Goal: Task Accomplishment & Management: Use online tool/utility

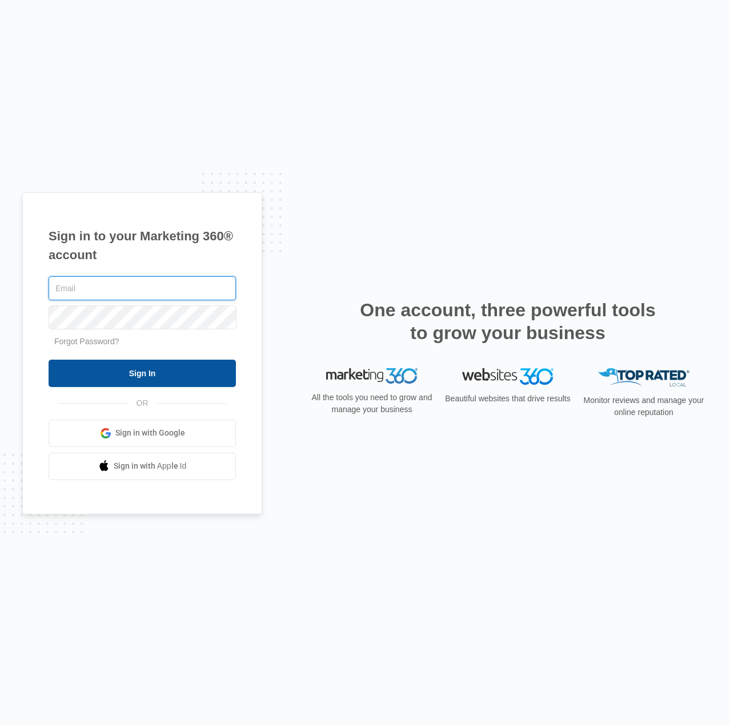
type input "[PERSON_NAME][EMAIL_ADDRESS][PERSON_NAME][DOMAIN_NAME]"
click at [134, 376] on input "Sign In" at bounding box center [142, 373] width 187 height 27
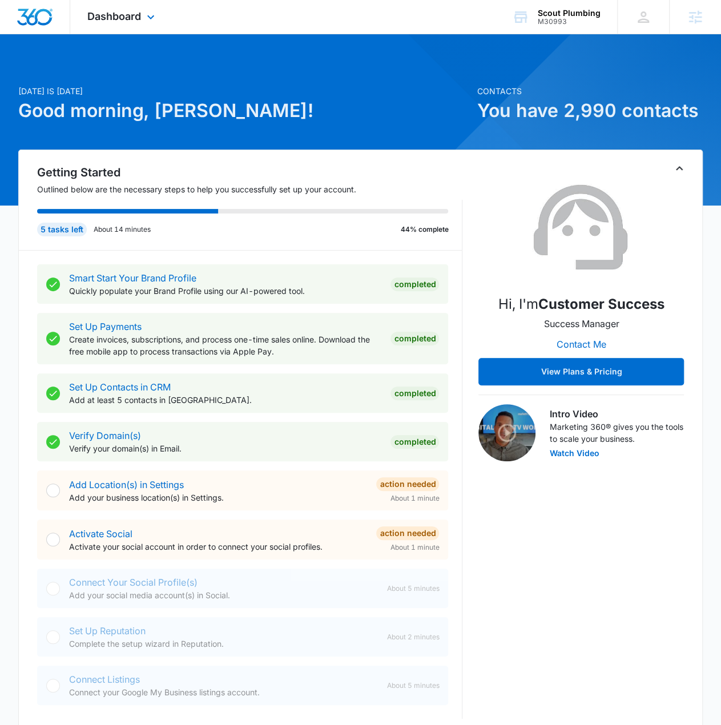
click at [125, 23] on div "Dashboard Apps Reputation Websites Forms CRM Email Social Shop Content Ads Inte…" at bounding box center [122, 17] width 105 height 34
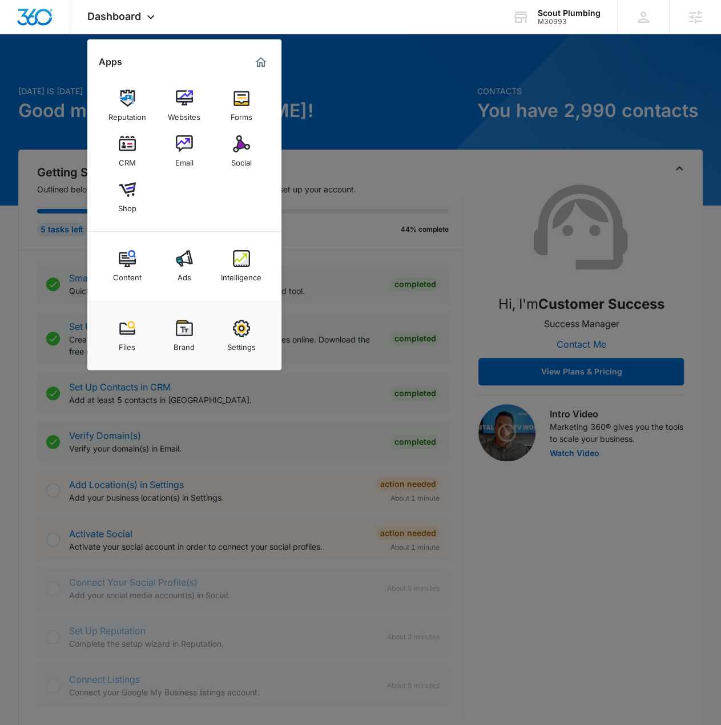
click at [335, 78] on div at bounding box center [360, 362] width 721 height 725
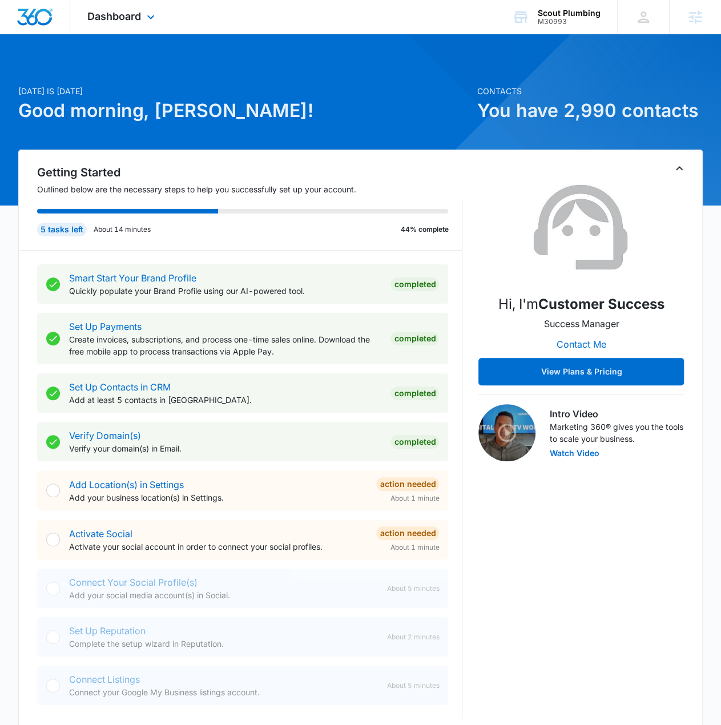
click at [125, 9] on div "Dashboard Apps Reputation Websites Forms CRM Email Social Shop Content Ads Inte…" at bounding box center [122, 17] width 105 height 34
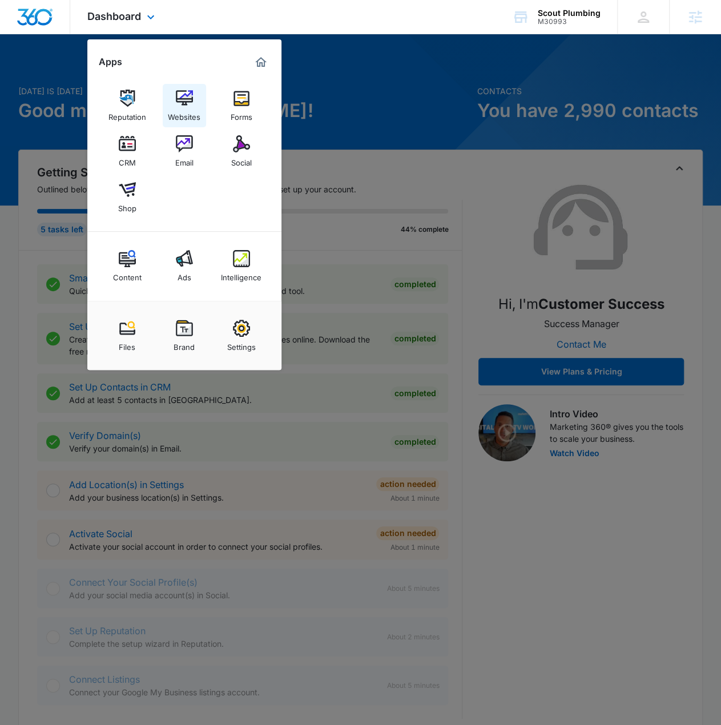
click at [184, 91] on img at bounding box center [184, 98] width 17 height 17
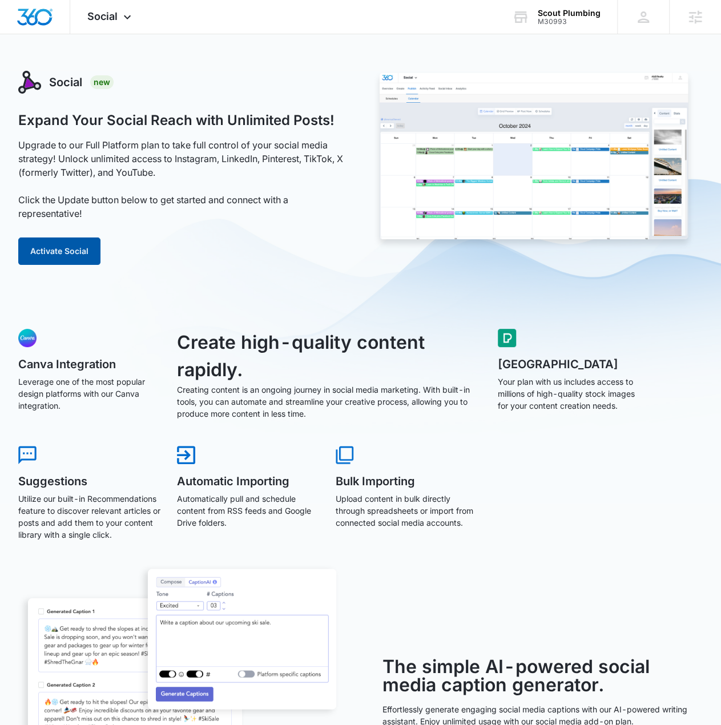
click at [65, 252] on button "Activate Social" at bounding box center [59, 251] width 82 height 27
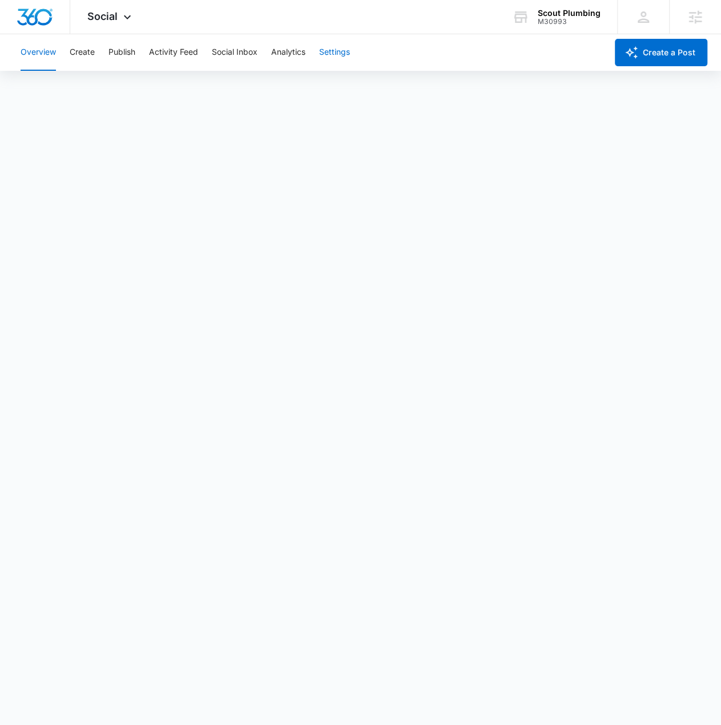
click at [335, 55] on button "Settings" at bounding box center [334, 52] width 31 height 37
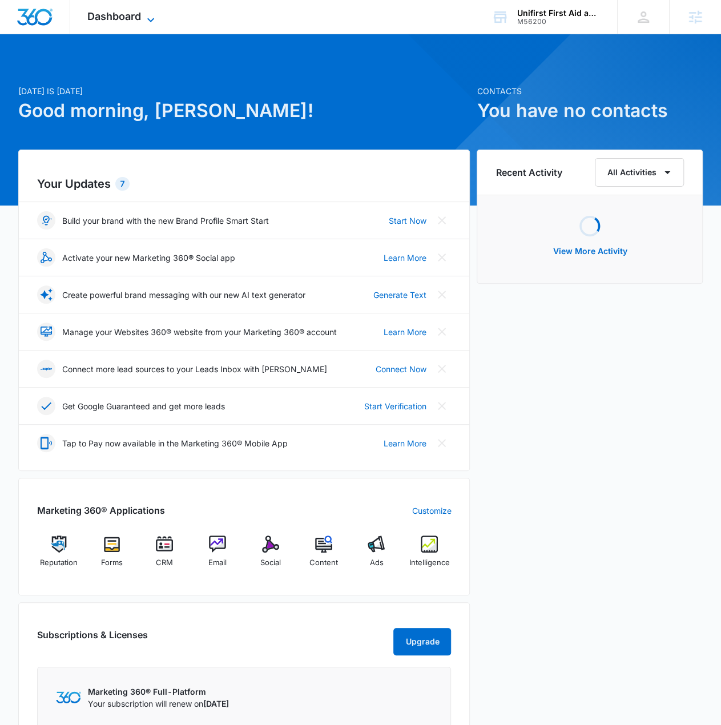
click at [122, 13] on span "Dashboard" at bounding box center [114, 16] width 54 height 12
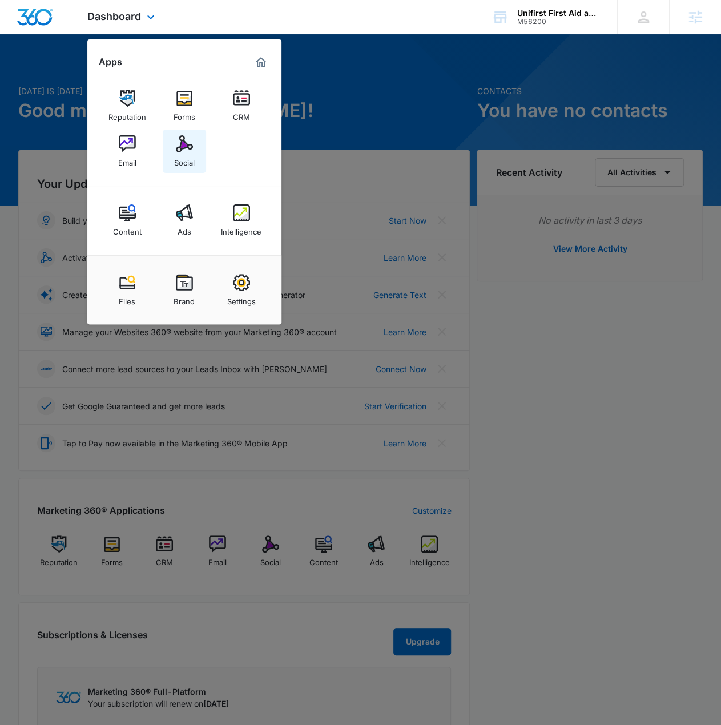
click at [174, 157] on div "Social" at bounding box center [184, 160] width 21 height 15
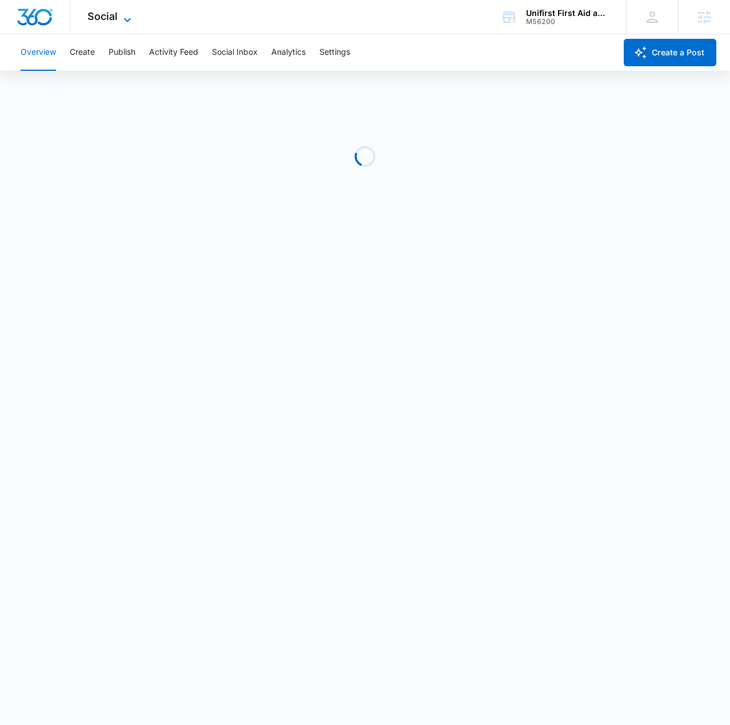
click at [104, 17] on span "Social" at bounding box center [102, 16] width 30 height 12
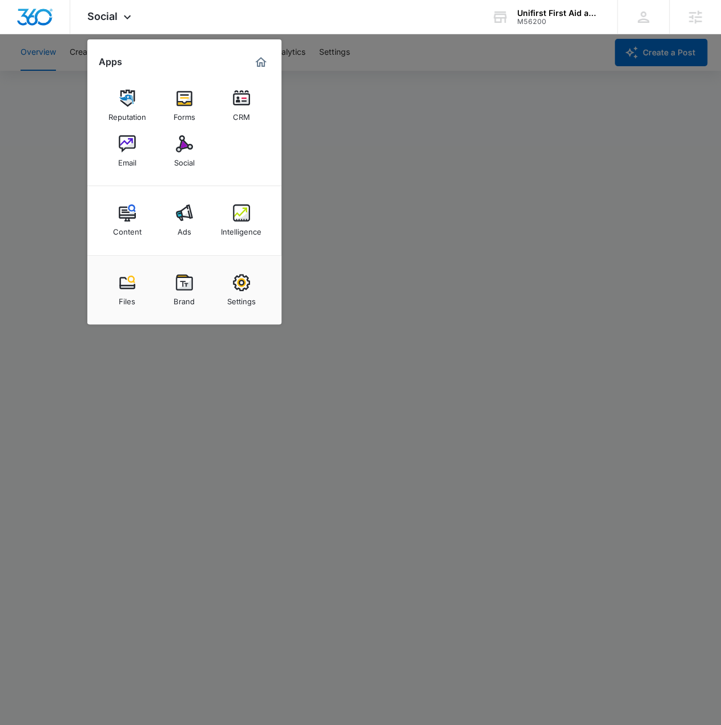
click at [396, 35] on div at bounding box center [360, 362] width 721 height 725
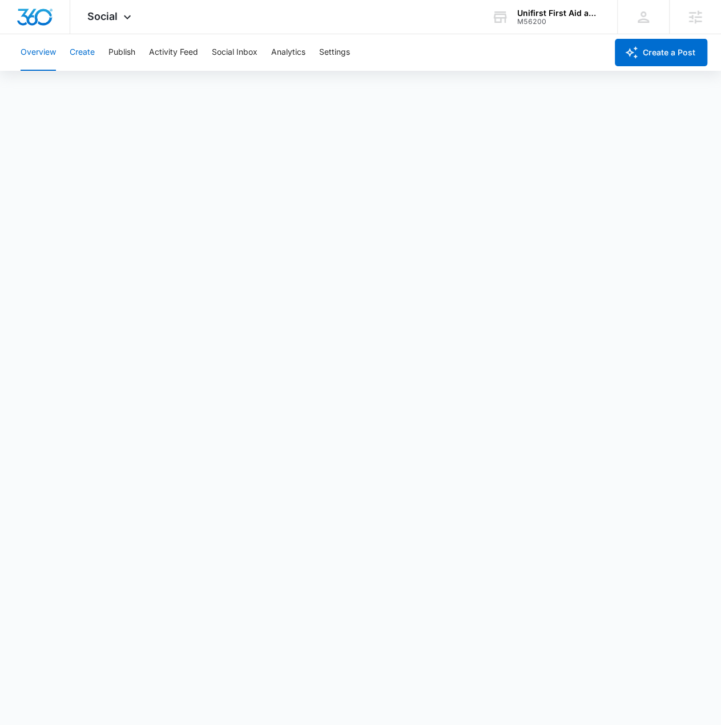
click at [85, 60] on button "Create" at bounding box center [82, 52] width 25 height 37
